Goal: Information Seeking & Learning: Learn about a topic

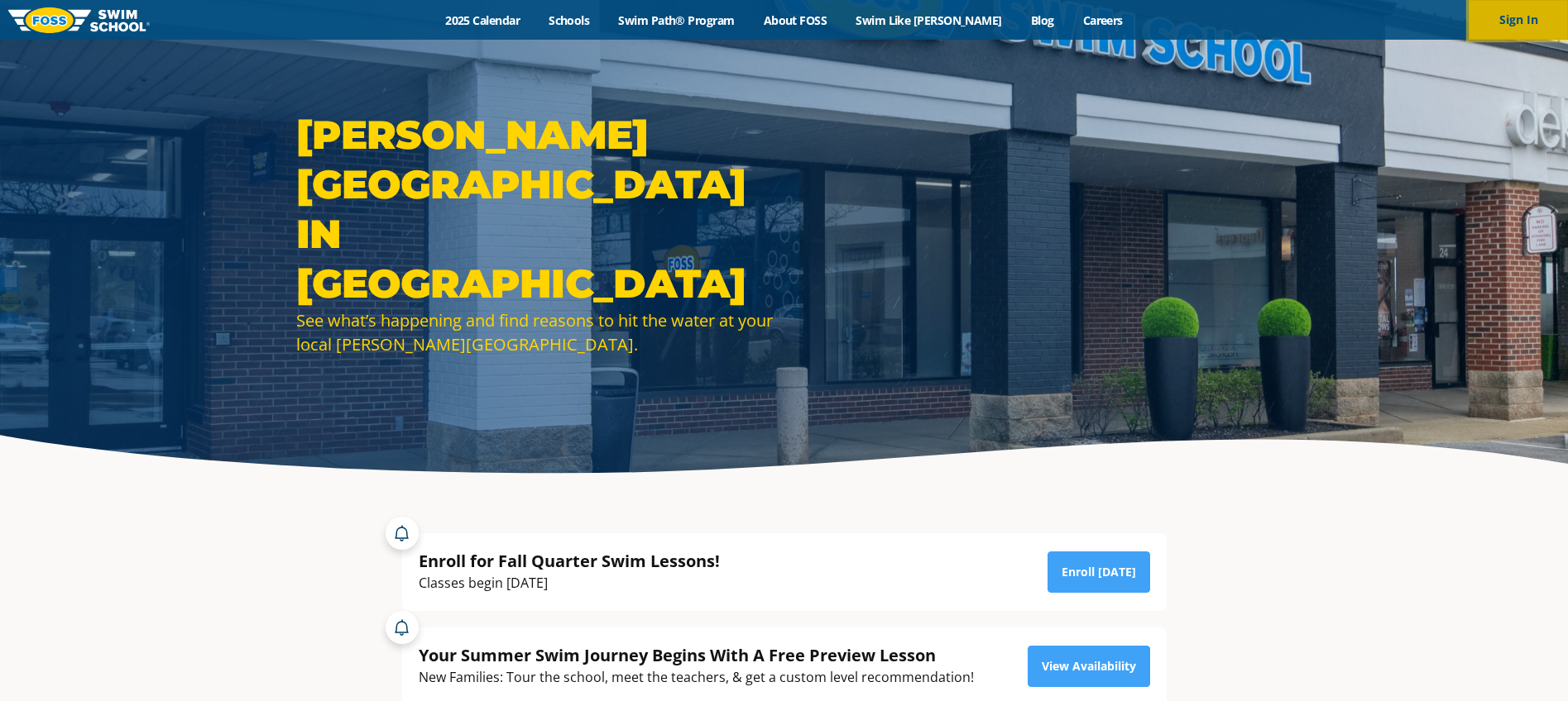
click at [1518, 15] on button "Sign In" at bounding box center [1518, 20] width 99 height 40
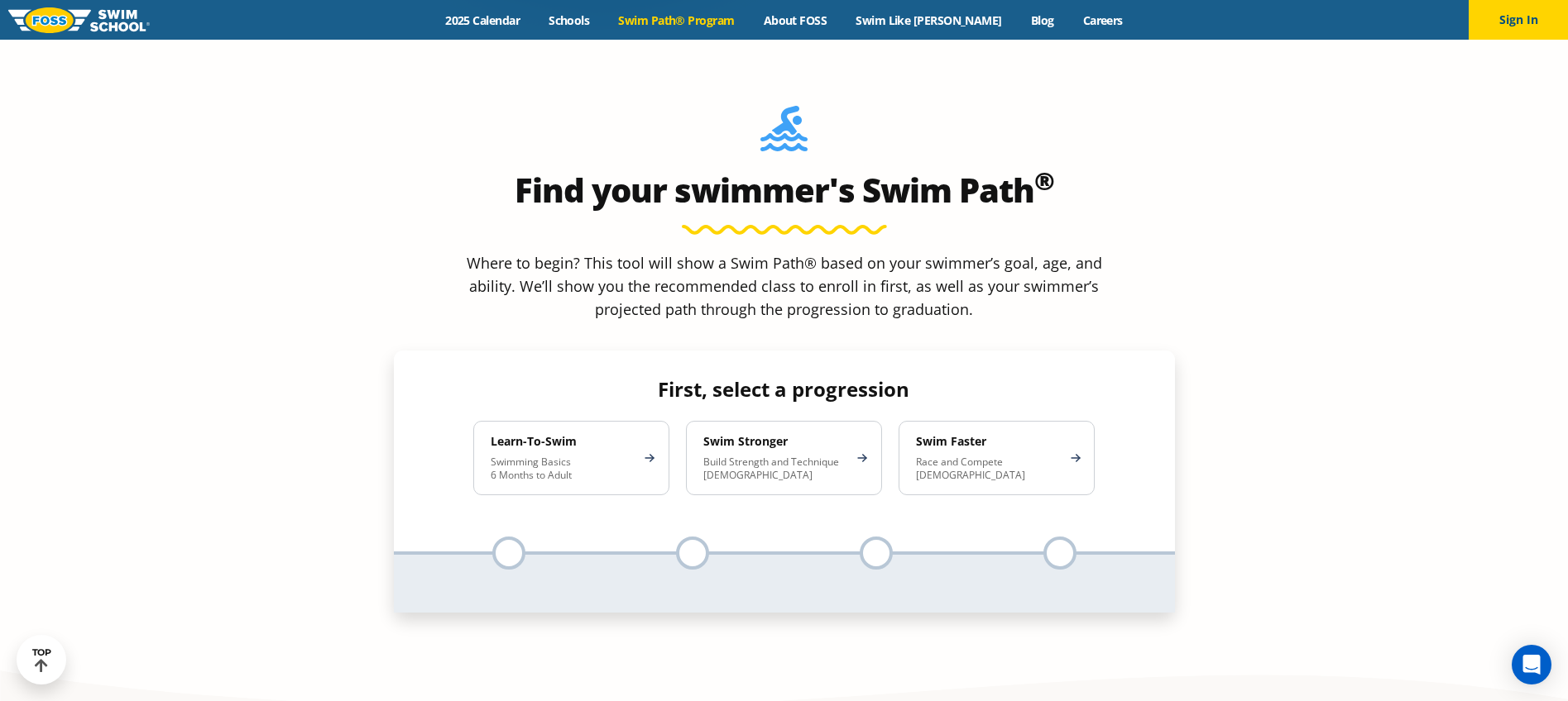
scroll to position [1501, 0]
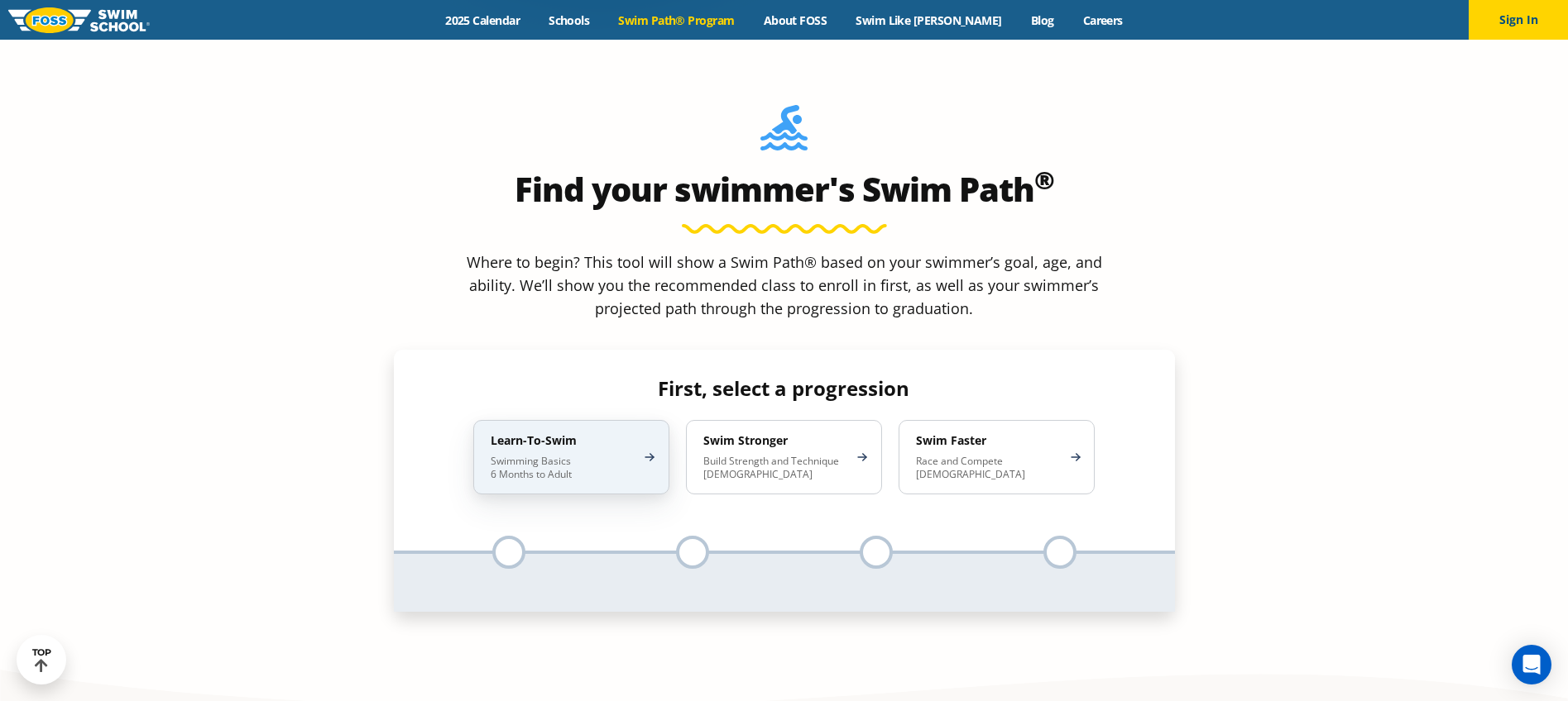
click at [547, 433] on h4 "Learn-To-Swim" at bounding box center [564, 441] width 145 height 15
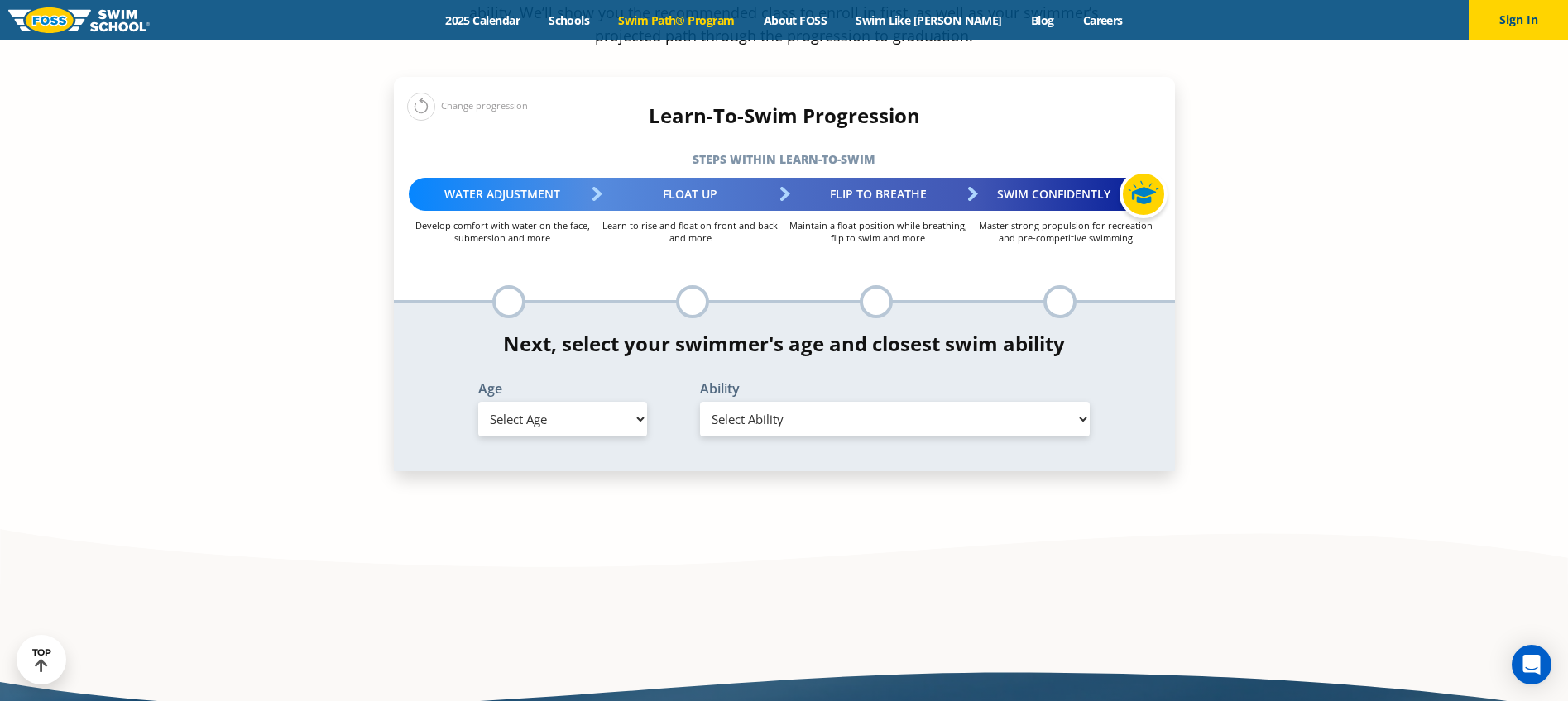
scroll to position [1787, 0]
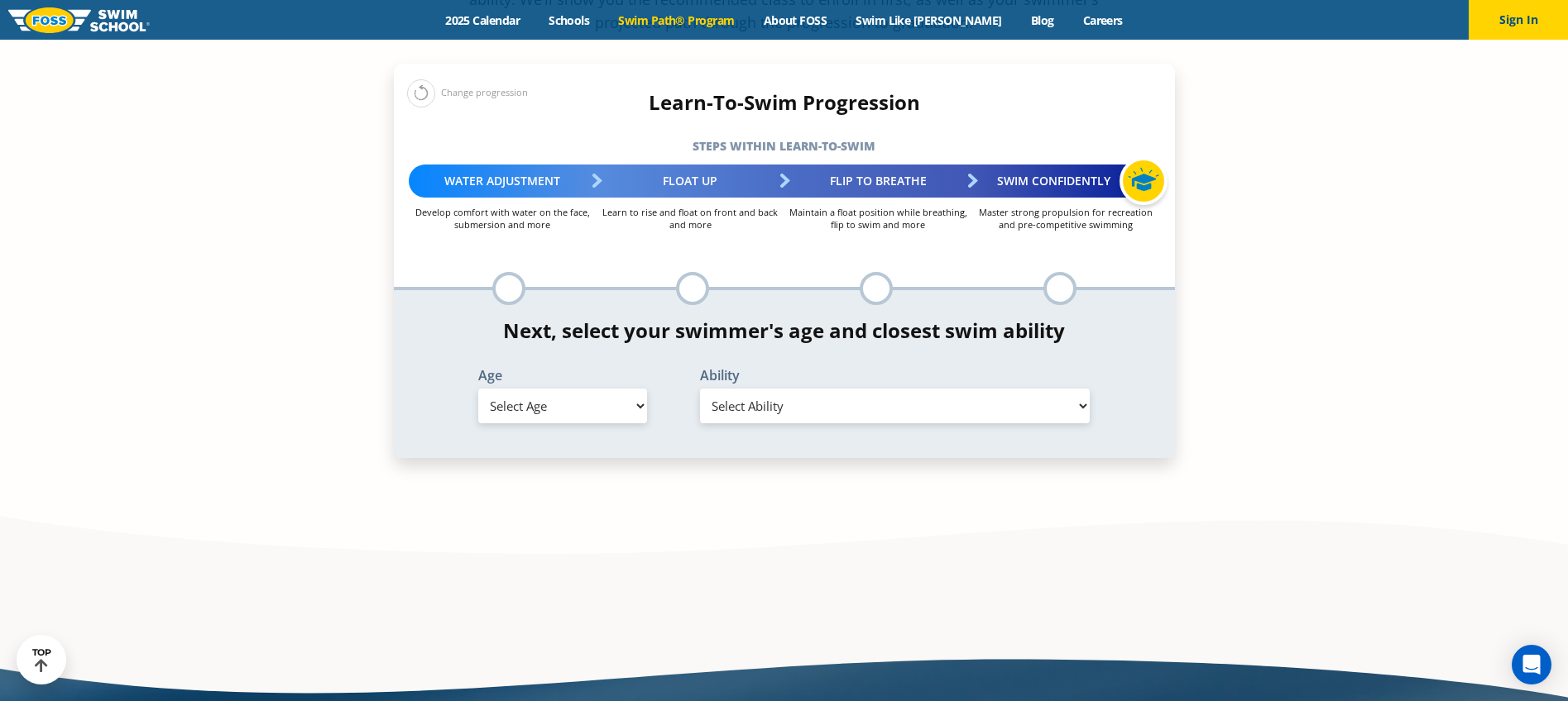
click at [588, 389] on select "Select Age [DEMOGRAPHIC_DATA] months - 1 year 1 year 2 years 3 years 4 years 5 …" at bounding box center [563, 406] width 169 height 34
select select "4-years"
click at [791, 389] on select "Select Ability" at bounding box center [896, 406] width 390 height 34
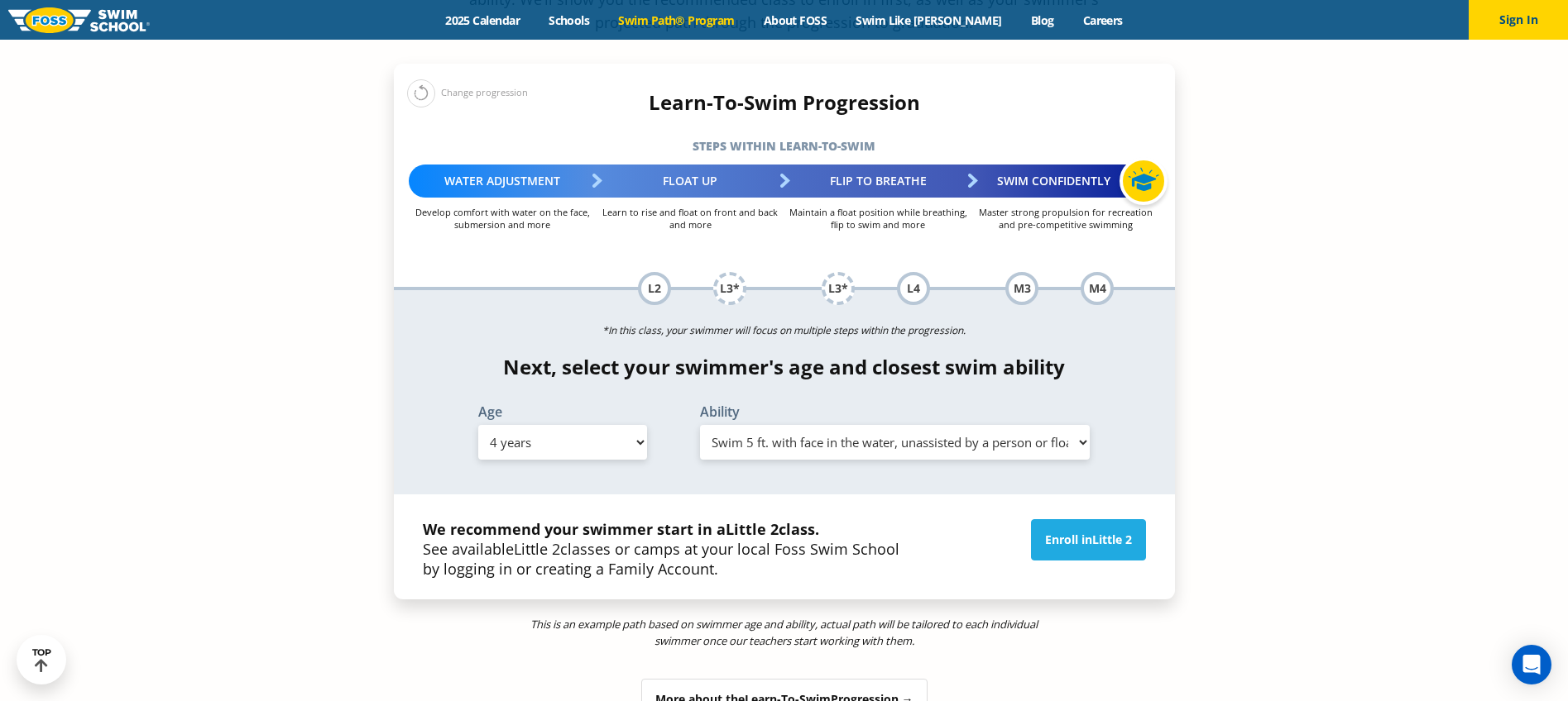
click at [794, 425] on select "Select Ability First in-water experience When in the water, reliant on a life j…" at bounding box center [896, 443] width 390 height 34
select select "4-years-uncomfortable-putting-face-in-the-water-andor-getting-water-on-ears-whi…"
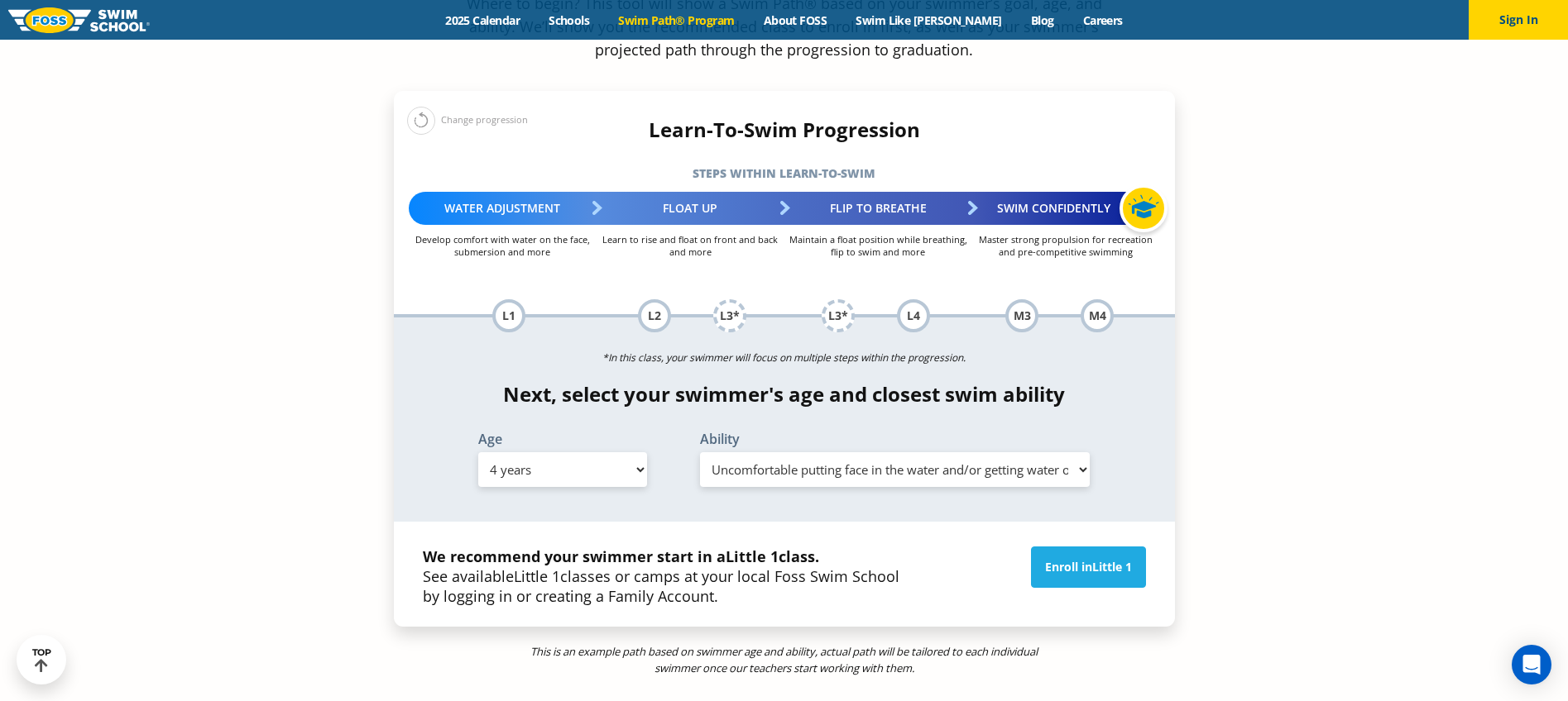
scroll to position [1764, 0]
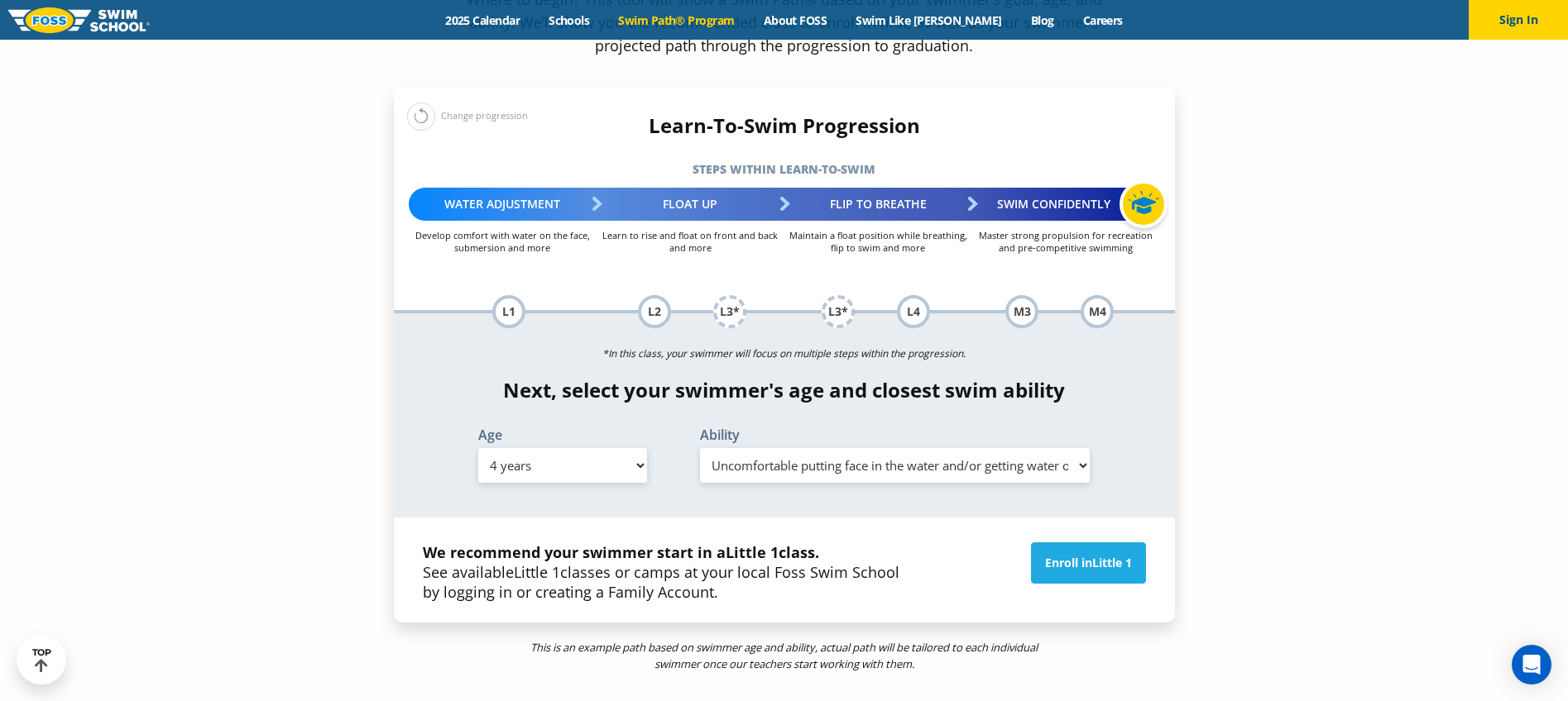
click at [592, 448] on select "Select Age [DEMOGRAPHIC_DATA] months - 1 year 1 year 2 years 3 years 4 years 5 …" at bounding box center [563, 465] width 169 height 34
select select "6-years"
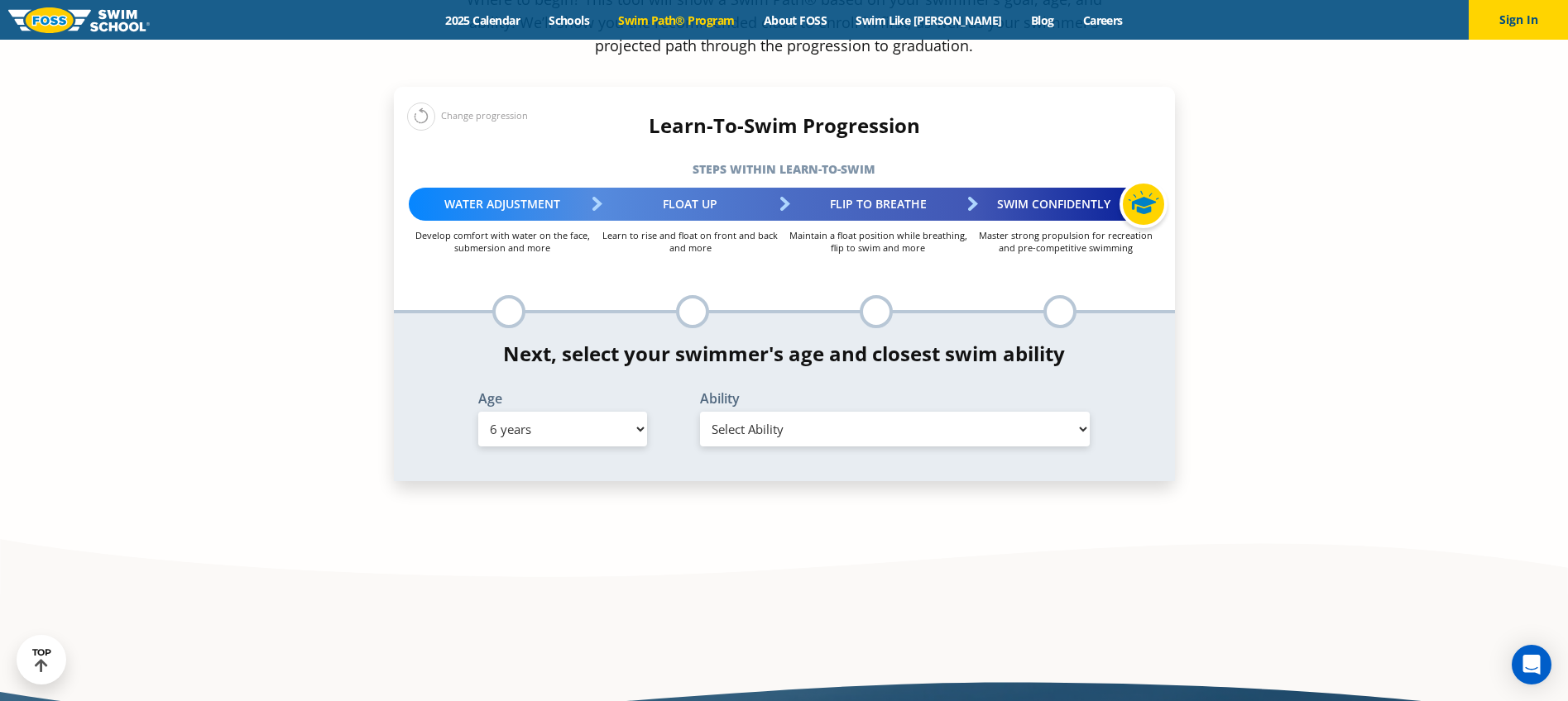
click at [738, 412] on select "Select Ability First in-water experience When in the water, reliant on a life j…" at bounding box center [896, 429] width 390 height 34
select select "6-years-in-open-water-able-to-swim-for-at-least-15-ft-back-to-safety-while-flip…"
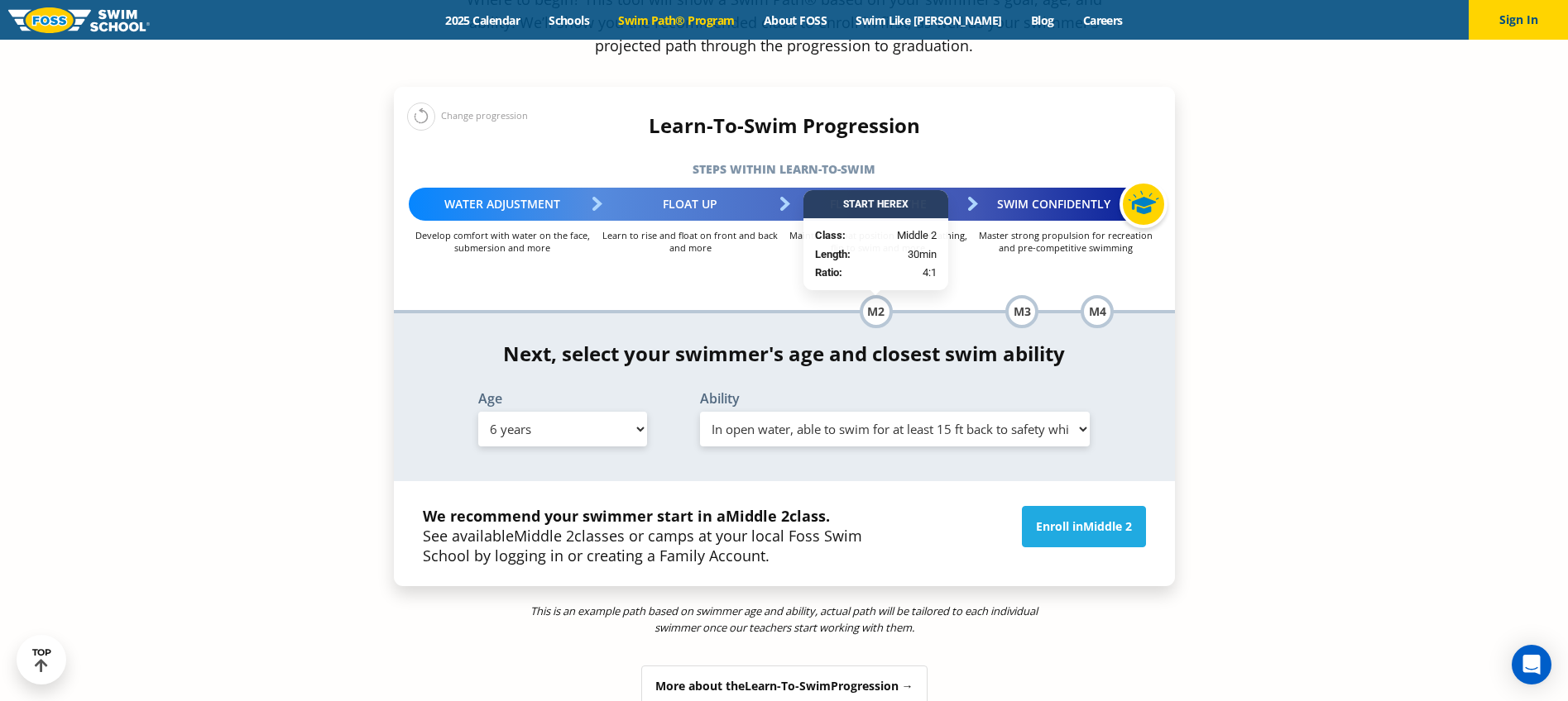
click at [871, 412] on select "Select Ability First in-water experience When in the water, reliant on a life j…" at bounding box center [896, 429] width 390 height 34
